Goal: Task Accomplishment & Management: Complete application form

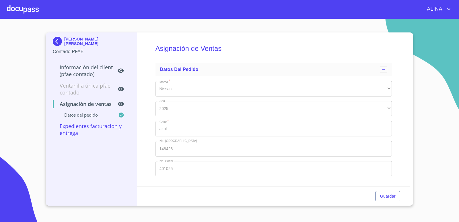
click at [34, 11] on div at bounding box center [23, 9] width 32 height 18
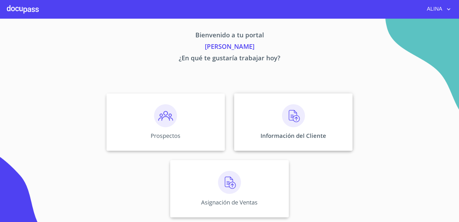
click at [326, 120] on div "Información del Cliente" at bounding box center [293, 121] width 118 height 57
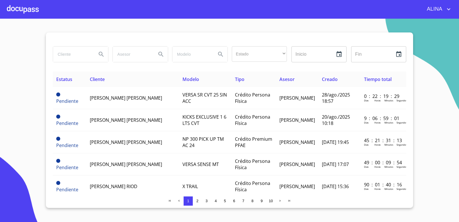
click at [76, 55] on input "search" at bounding box center [72, 53] width 39 height 15
type input "m"
type input "MANGUERAS METALICAS"
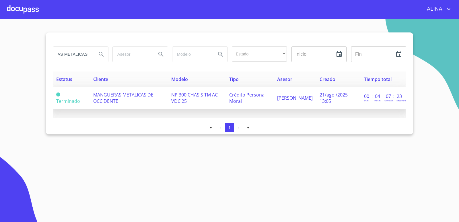
scroll to position [0, 0]
click at [107, 98] on span "MANGUERAS METALICAS DE OCCIDENTE" at bounding box center [123, 98] width 60 height 13
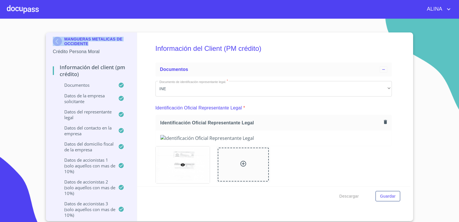
copy div "MANGUERAS METALICAS DE OCCIDENTE"
drag, startPoint x: 90, startPoint y: 46, endPoint x: 61, endPoint y: 41, distance: 29.7
click at [61, 41] on div "MANGUERAS METALICAS DE OCCIDENTE" at bounding box center [91, 42] width 77 height 11
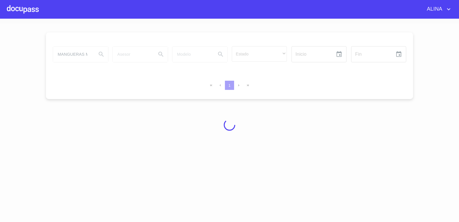
click at [30, 9] on div at bounding box center [23, 9] width 32 height 18
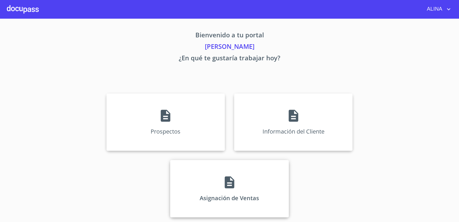
click at [257, 179] on div "Asignación de Ventas" at bounding box center [229, 188] width 118 height 57
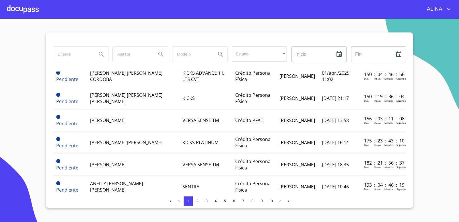
scroll to position [459, 0]
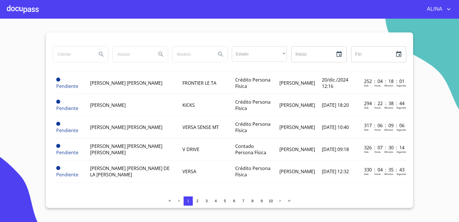
click at [37, 10] on div at bounding box center [23, 9] width 32 height 18
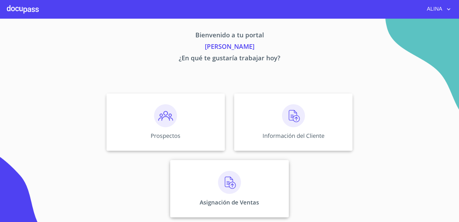
click at [270, 179] on div "Asignación de Ventas" at bounding box center [229, 188] width 118 height 57
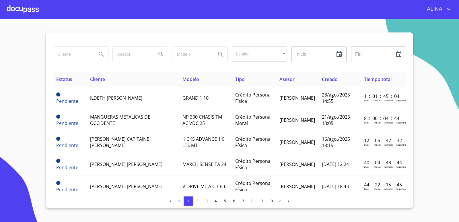
click at [78, 56] on input "search" at bounding box center [72, 53] width 39 height 15
paste input "MANGUERAS METALICAS DE OCCIDENTE"
type input "MANGUERAS METALICAS DE OCCIDENTE"
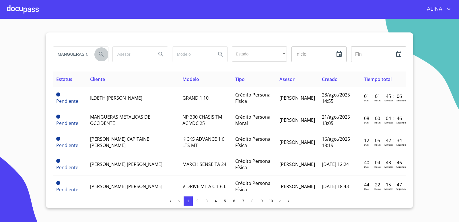
click at [99, 55] on icon "Search" at bounding box center [101, 54] width 7 height 7
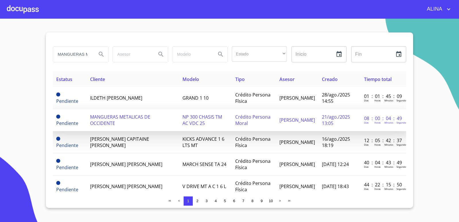
click at [100, 122] on span "MANGUERAS METALICAS DE OCCIDENTE" at bounding box center [120, 120] width 60 height 13
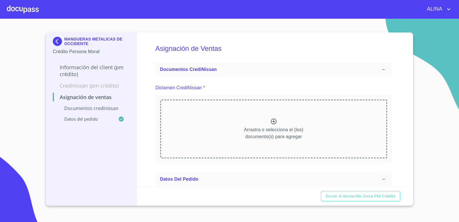
click at [272, 121] on icon at bounding box center [274, 121] width 6 height 6
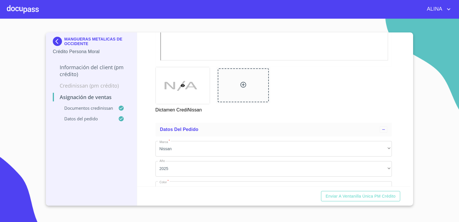
scroll to position [265, 0]
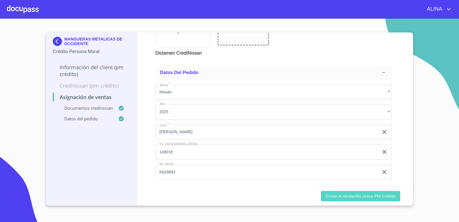
click at [368, 196] on span "Enviar a Ventanilla única PM crédito" at bounding box center [361, 196] width 70 height 7
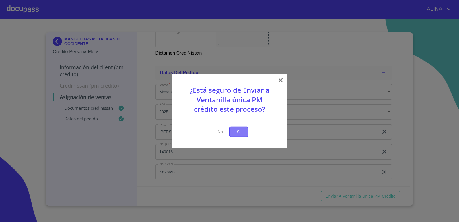
click at [241, 132] on span "Si" at bounding box center [238, 131] width 9 height 7
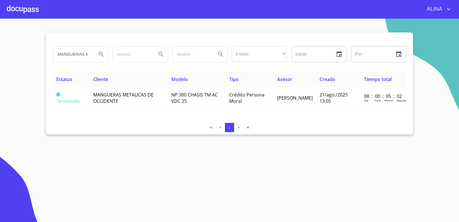
click at [36, 12] on div at bounding box center [23, 9] width 32 height 18
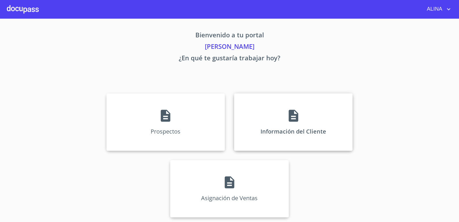
click at [259, 124] on div "Información del Cliente" at bounding box center [293, 121] width 118 height 57
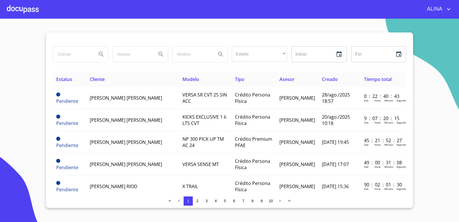
click at [87, 56] on input "search" at bounding box center [72, 53] width 39 height 15
type input "m"
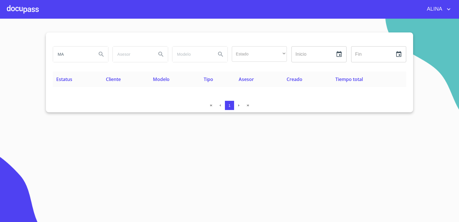
type input "M"
type input "[PERSON_NAME]"
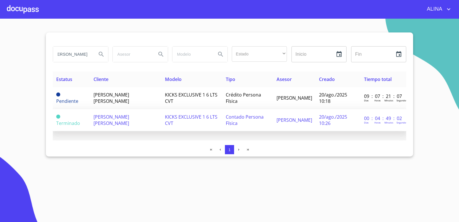
scroll to position [0, 0]
click at [110, 122] on span "[PERSON_NAME] [PERSON_NAME]" at bounding box center [112, 120] width 36 height 13
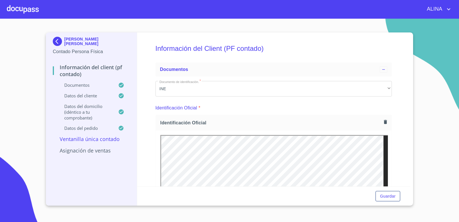
click at [57, 42] on img at bounding box center [58, 41] width 11 height 9
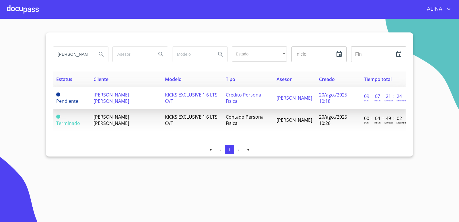
click at [106, 97] on span "[PERSON_NAME] [PERSON_NAME]" at bounding box center [112, 98] width 36 height 13
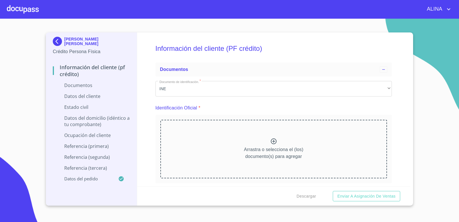
click at [55, 41] on img at bounding box center [58, 41] width 11 height 9
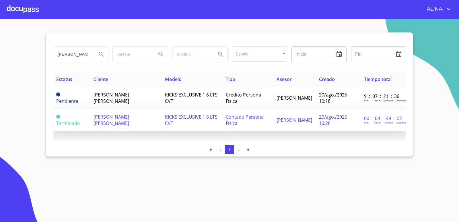
click at [118, 122] on td "[PERSON_NAME] [PERSON_NAME]" at bounding box center [125, 120] width 71 height 22
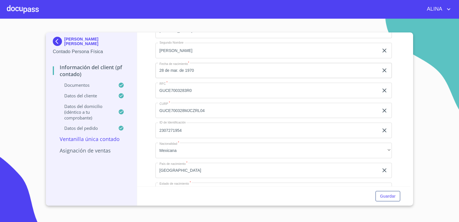
scroll to position [1148, 0]
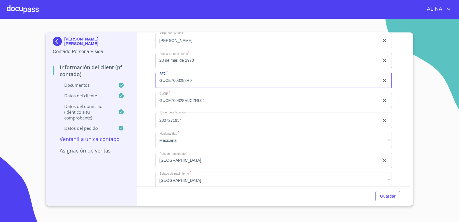
drag, startPoint x: 157, startPoint y: 81, endPoint x: 194, endPoint y: 80, distance: 37.0
click at [194, 80] on input "GUCE7003283R0" at bounding box center [267, 80] width 223 height 15
